Goal: Communication & Community: Answer question/provide support

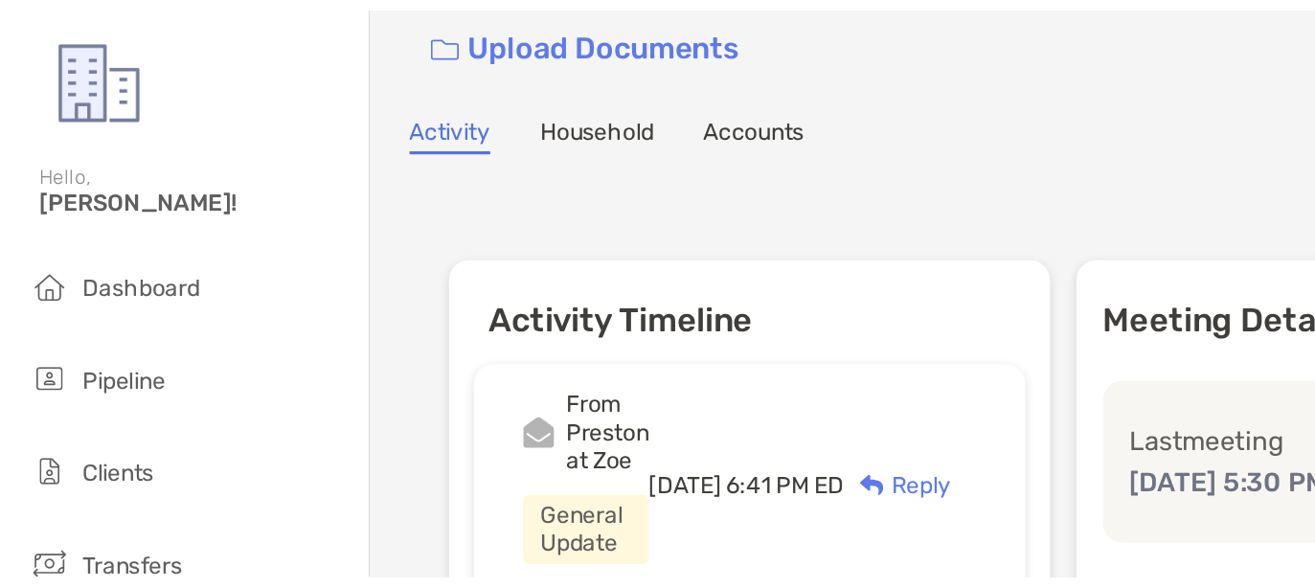
scroll to position [120, 0]
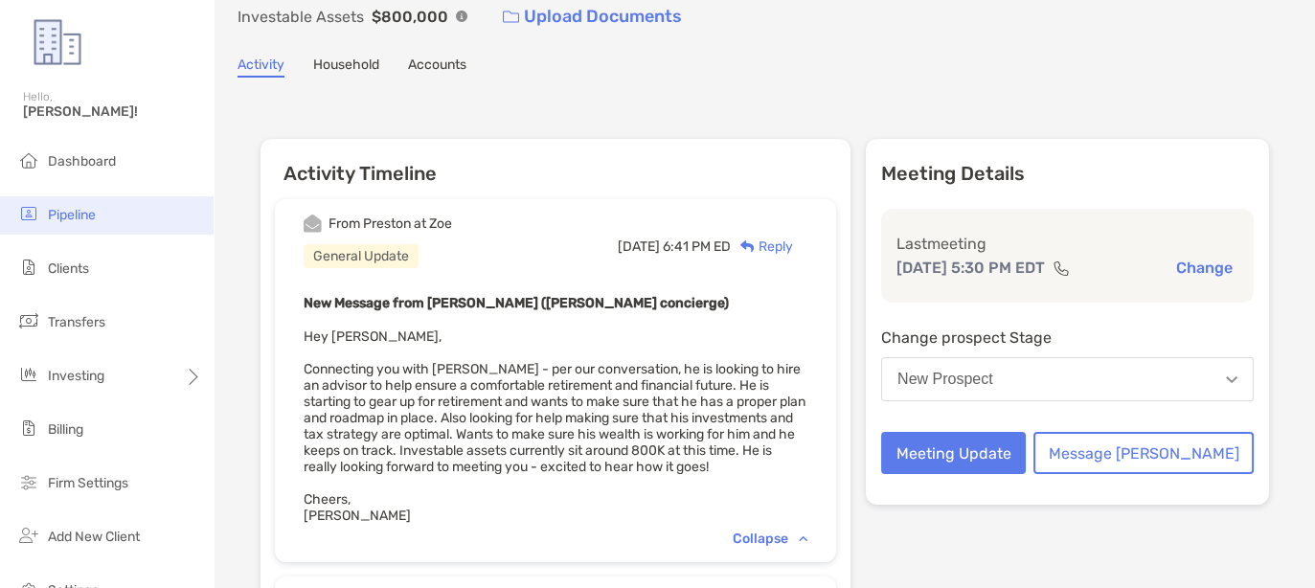
click at [45, 211] on li "Pipeline" at bounding box center [107, 215] width 214 height 38
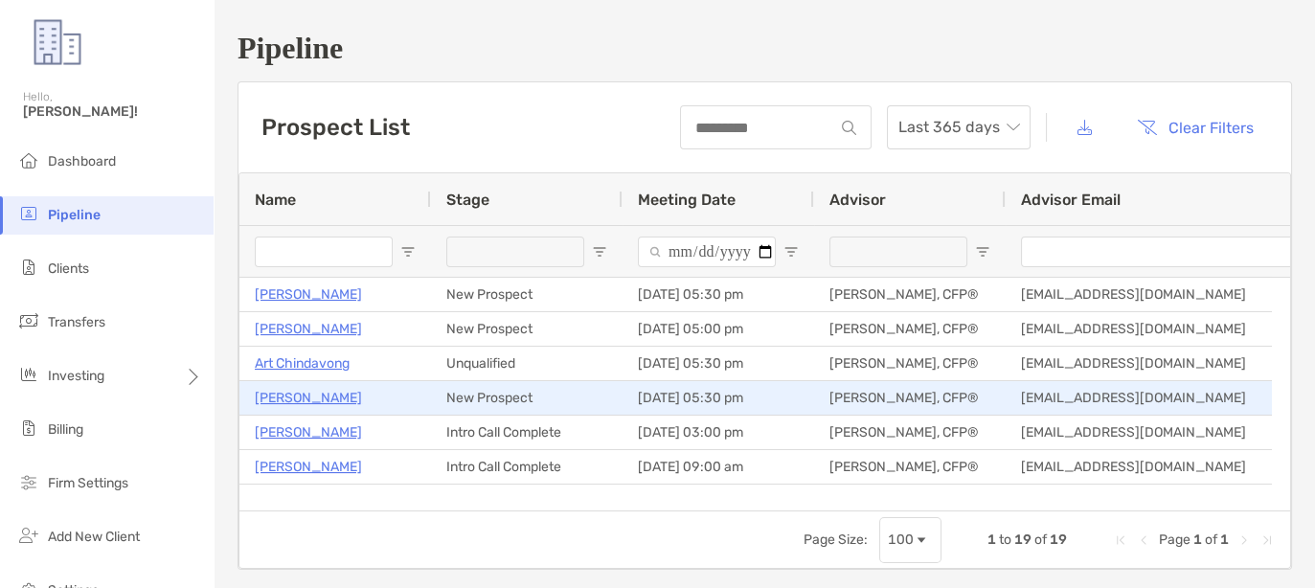
click at [303, 389] on p "[PERSON_NAME]" at bounding box center [308, 398] width 107 height 24
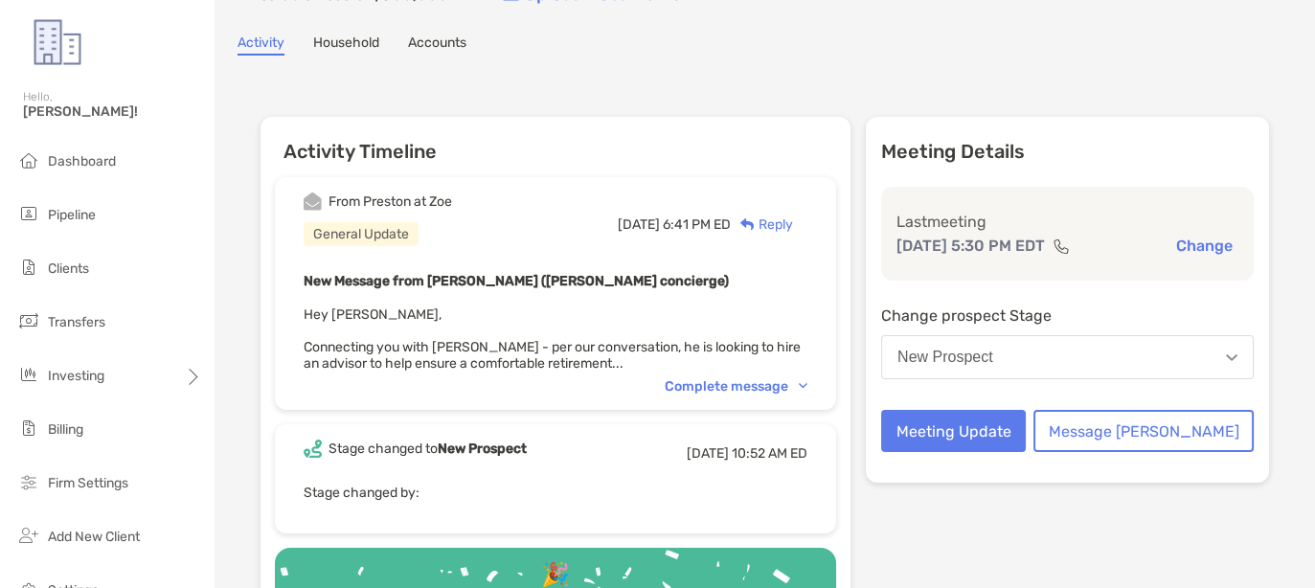
scroll to position [239, 0]
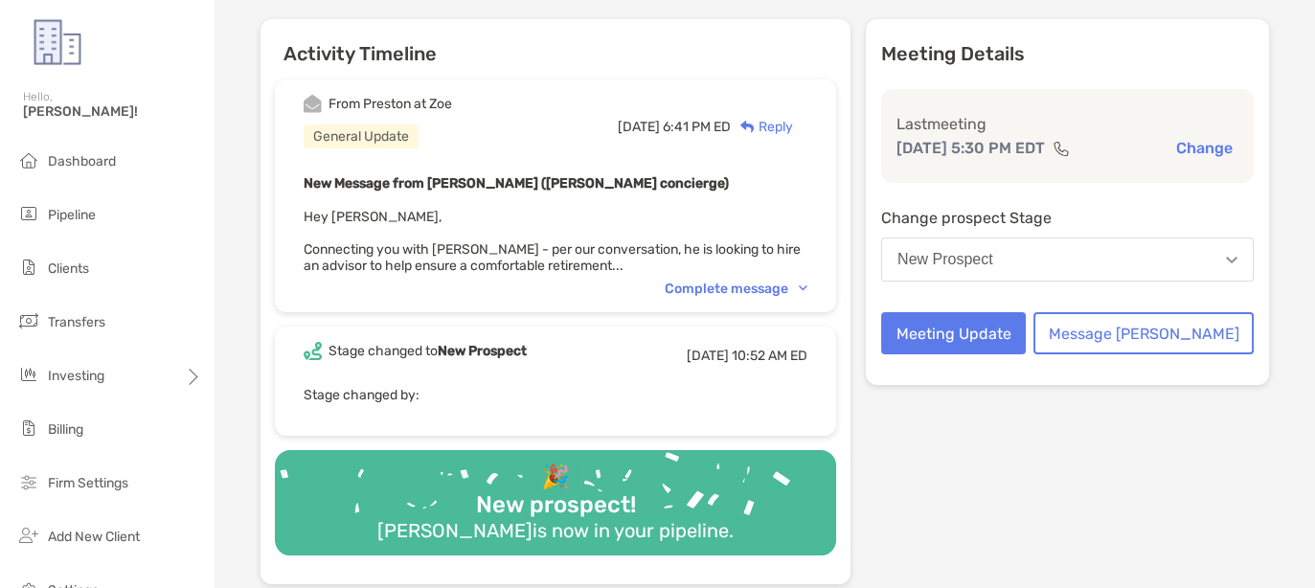
click at [777, 271] on div "From [PERSON_NAME] at Zoe General Update [DATE] 6:41 PM ED Reply New Message fr…" at bounding box center [555, 195] width 561 height 233
click at [768, 283] on div "Complete message" at bounding box center [736, 289] width 143 height 16
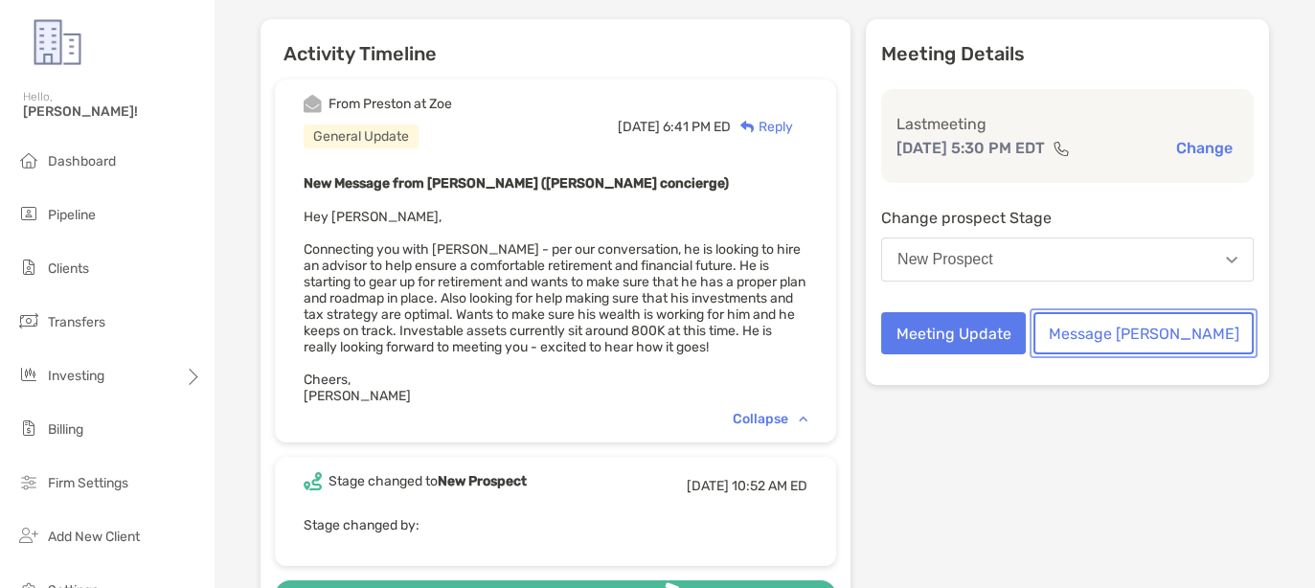
click at [1180, 339] on button "Message Zoe" at bounding box center [1143, 333] width 220 height 42
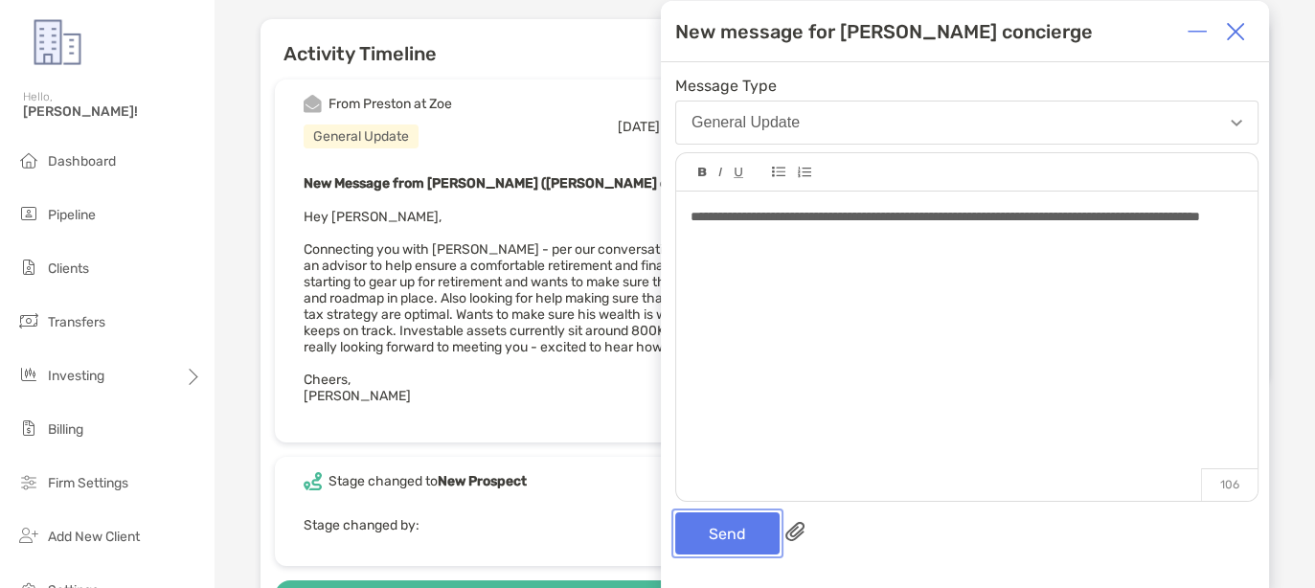
click at [730, 535] on button "Send" at bounding box center [727, 533] width 104 height 42
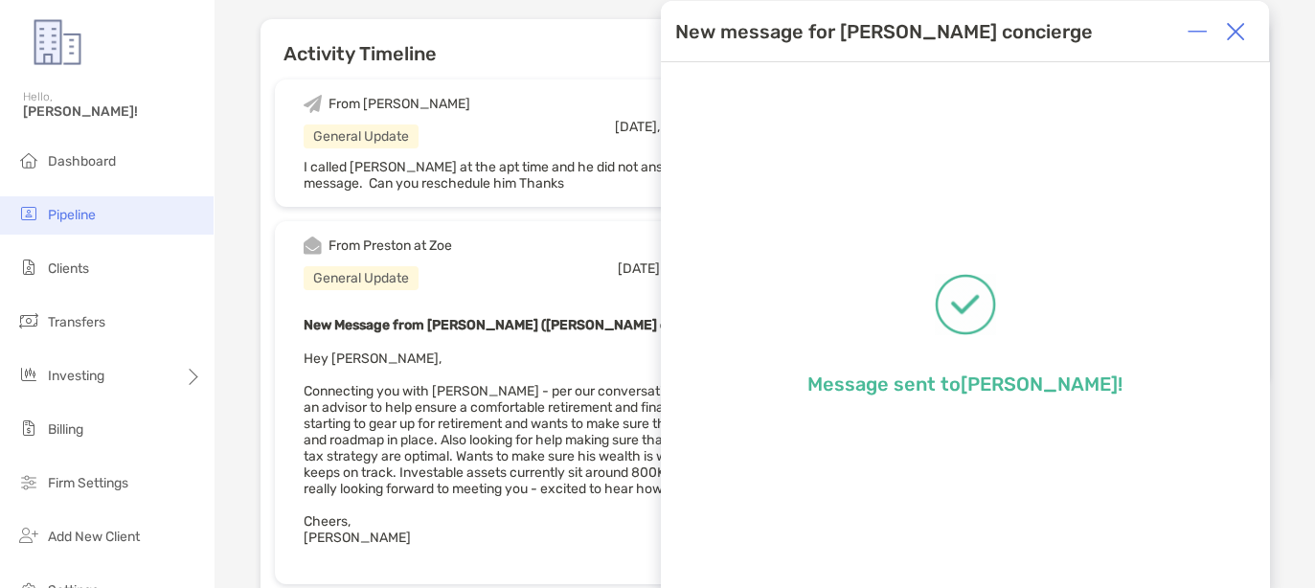
click at [78, 209] on span "Pipeline" at bounding box center [72, 215] width 48 height 16
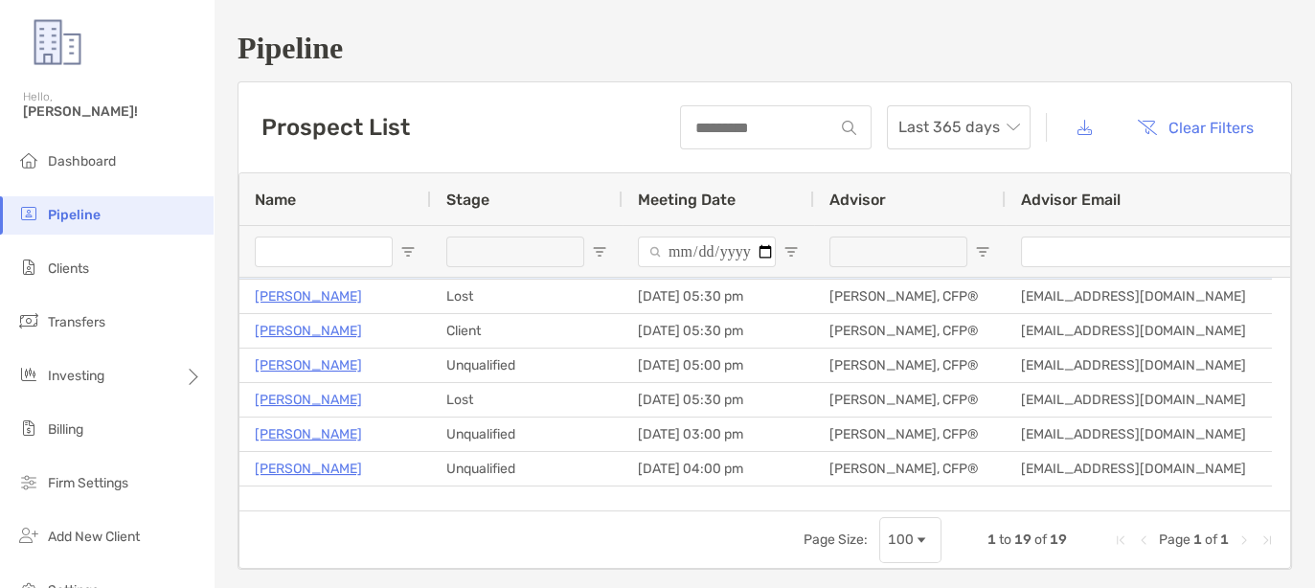
scroll to position [120, 0]
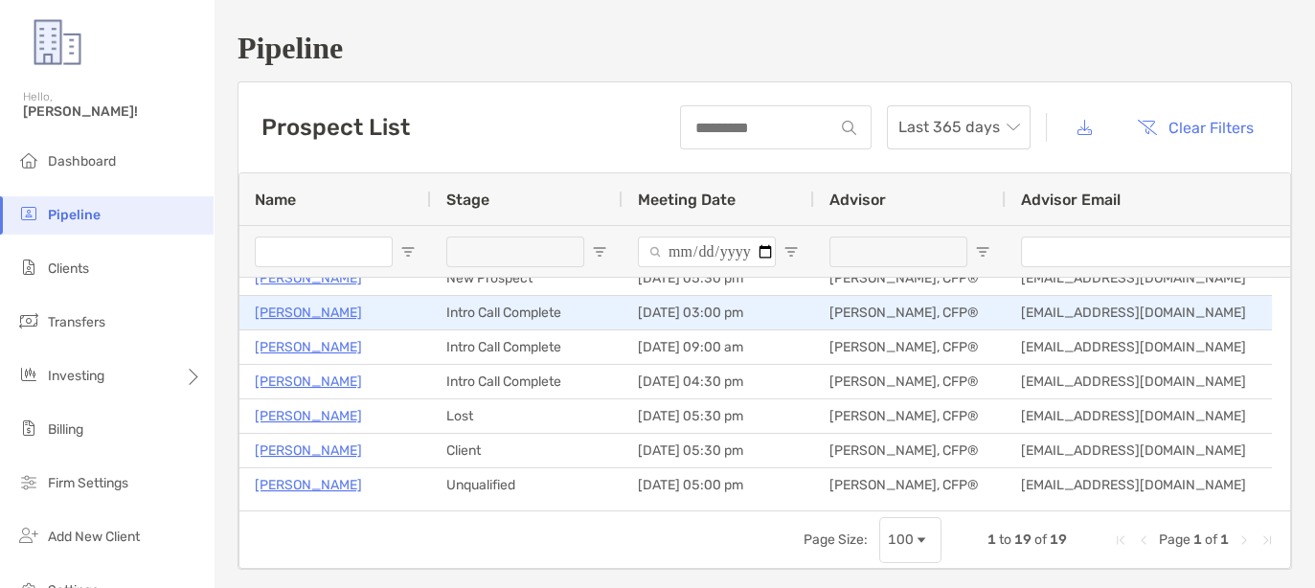
click at [303, 310] on p "[PERSON_NAME]" at bounding box center [308, 313] width 107 height 24
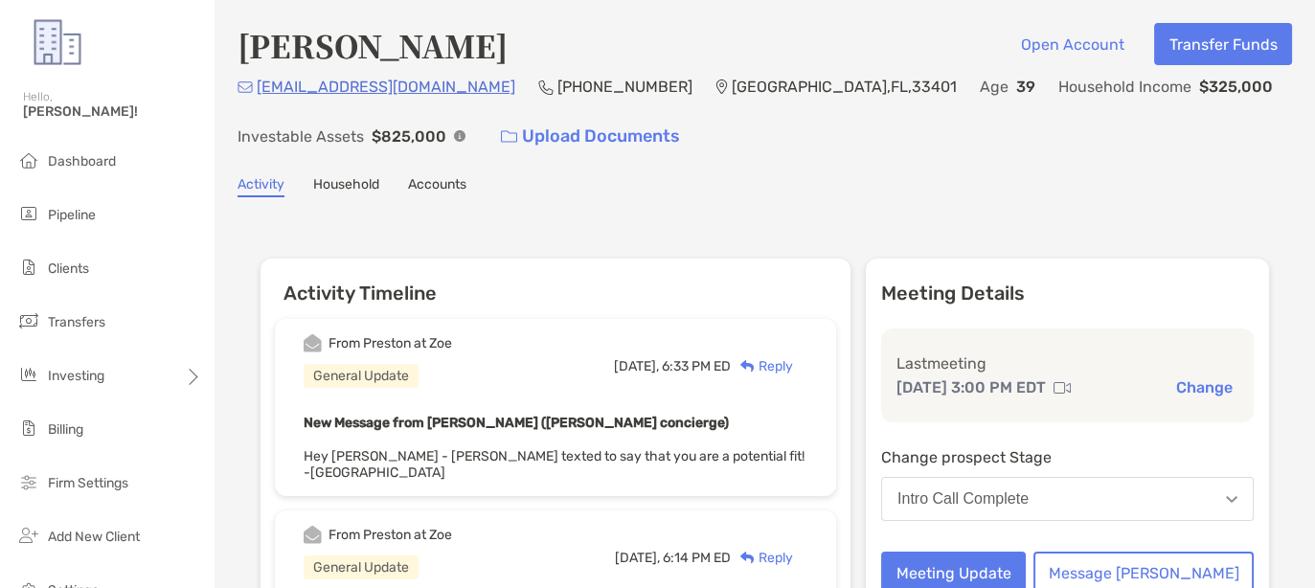
scroll to position [120, 0]
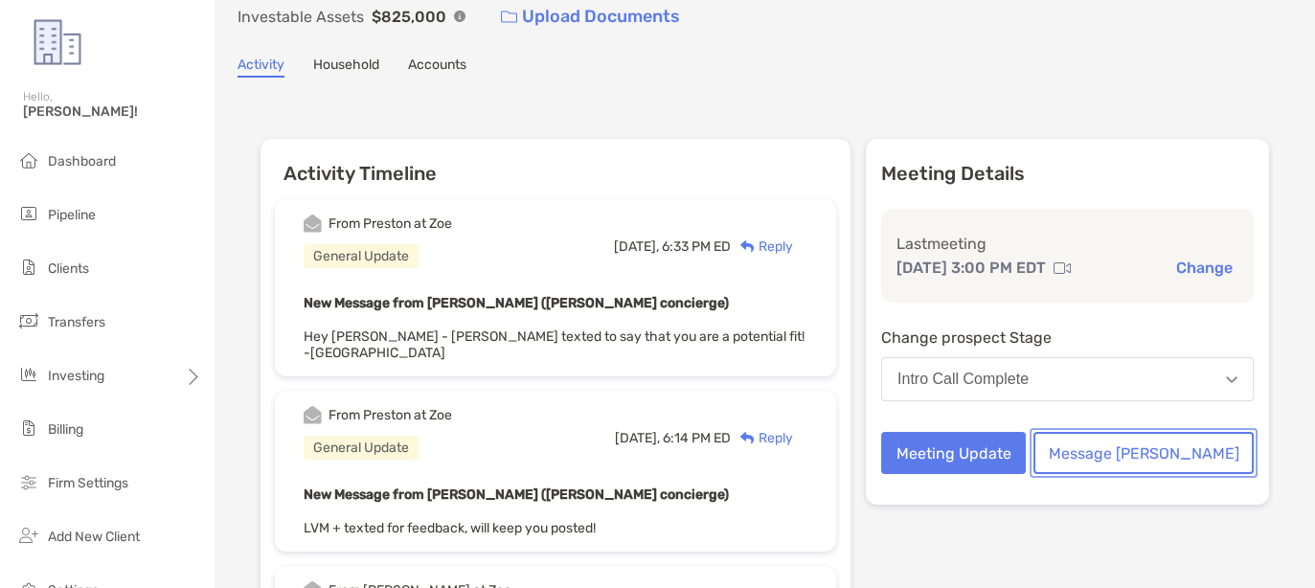
click at [1197, 451] on button "Message [PERSON_NAME]" at bounding box center [1143, 453] width 220 height 42
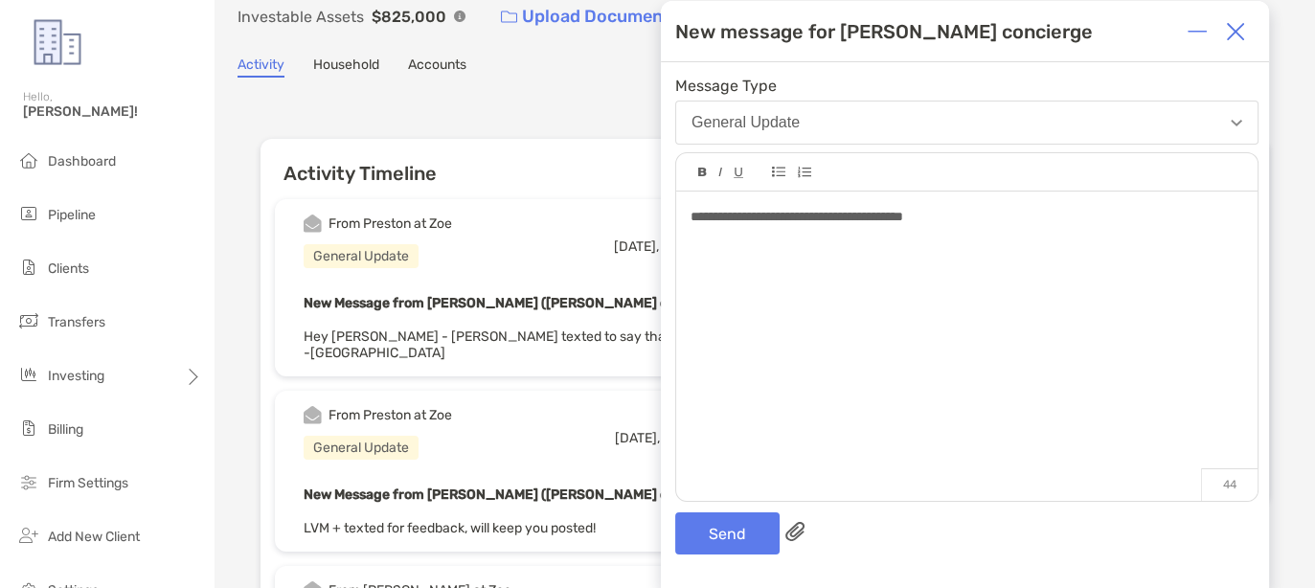
click at [992, 222] on div "**********" at bounding box center [966, 217] width 552 height 20
click at [746, 523] on button "Send" at bounding box center [727, 533] width 104 height 42
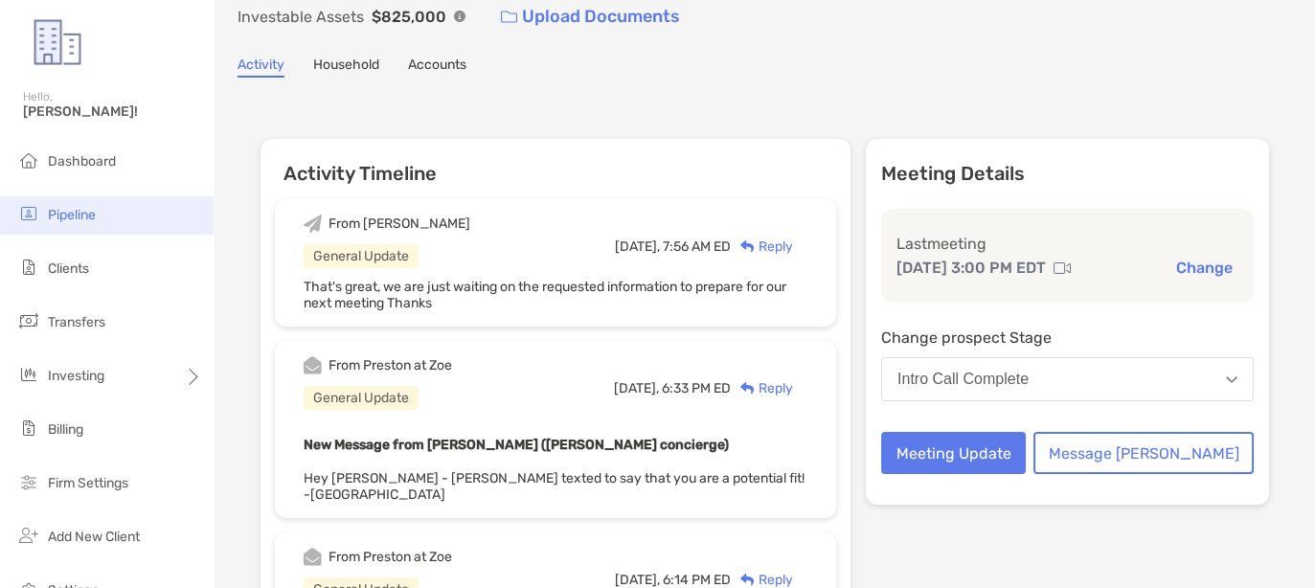
click at [73, 213] on span "Pipeline" at bounding box center [72, 215] width 48 height 16
